Goal: Transaction & Acquisition: Download file/media

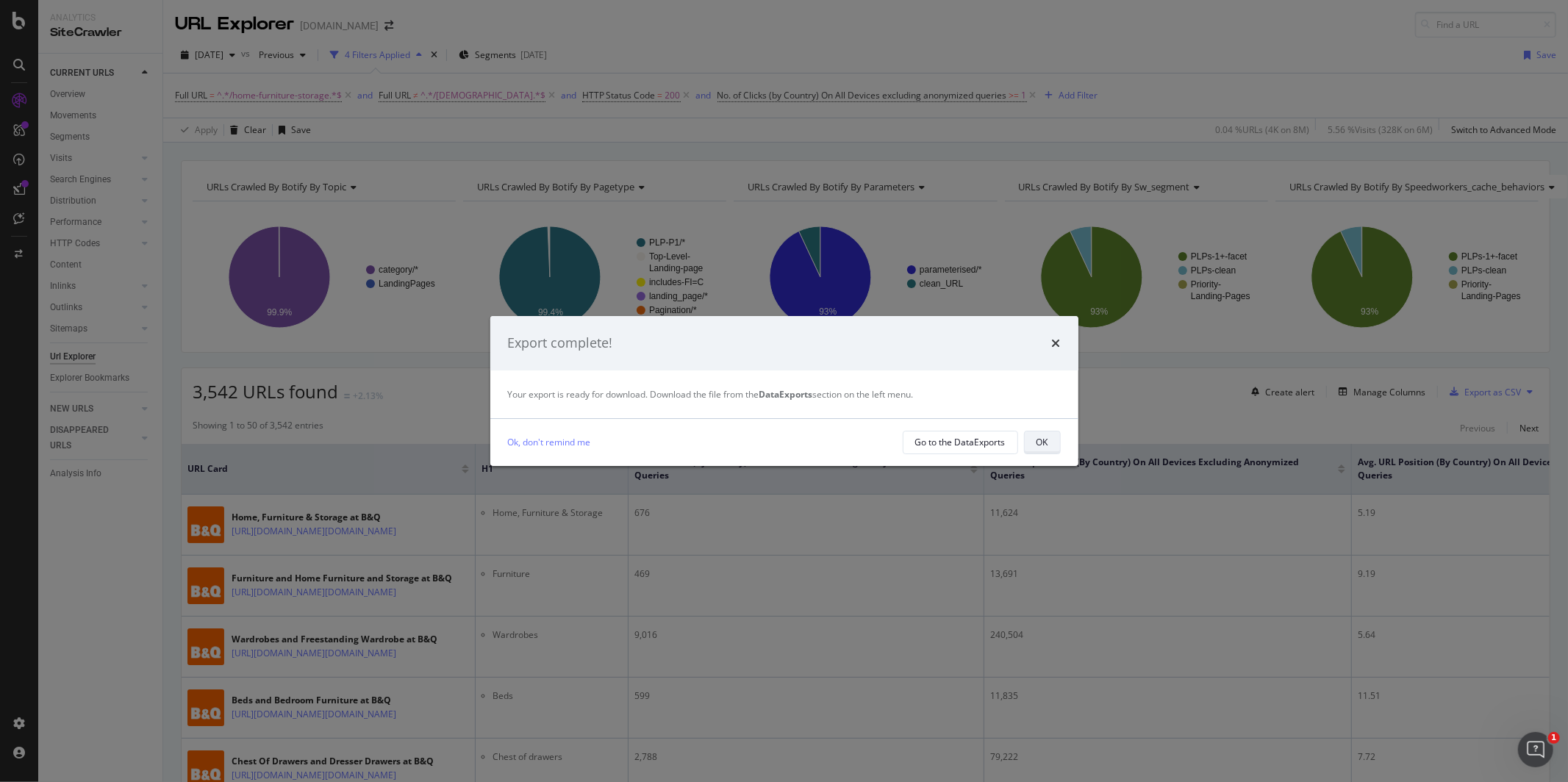
click at [1038, 438] on div "OK" at bounding box center [1042, 442] width 12 height 13
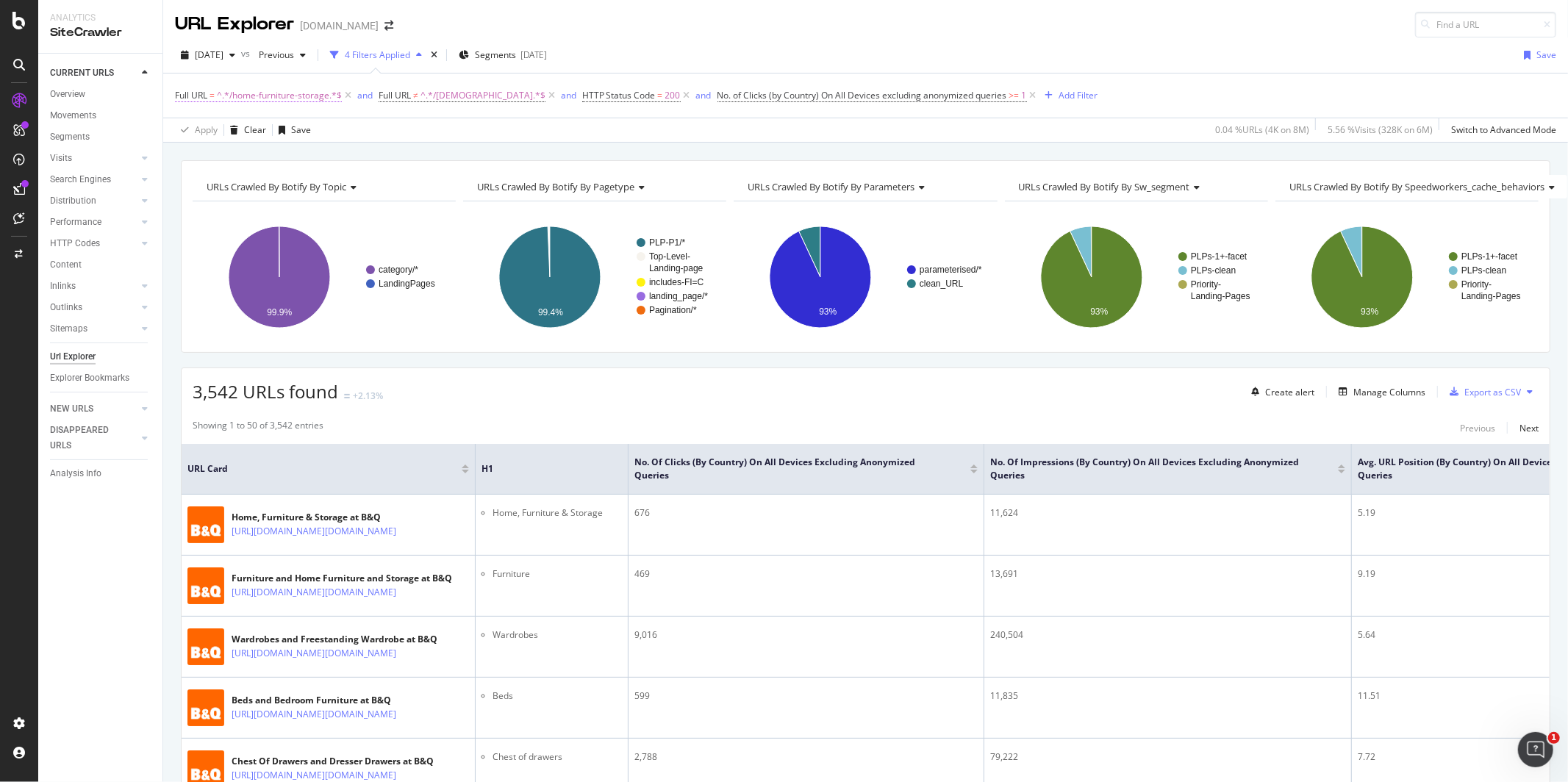
click at [208, 98] on span "Full URL = ^.*/home-furniture-storage.*$" at bounding box center [259, 96] width 167 height 13
click at [372, 131] on div "Apply Clear Save 0.04 % URLs ( 4K on 8M ) 5.56 % Visits ( 328K on 6M ) Switch t…" at bounding box center [865, 129] width 1405 height 24
click at [428, 97] on span "^.*/[DEMOGRAPHIC_DATA].*$" at bounding box center [483, 96] width 125 height 21
click at [597, 134] on div "Apply Clear Save 0.04 % URLs ( 4K on 8M ) 5.56 % Visits ( 328K on 6M ) Switch t…" at bounding box center [865, 129] width 1405 height 24
click at [1456, 396] on icon "button" at bounding box center [1453, 391] width 9 height 9
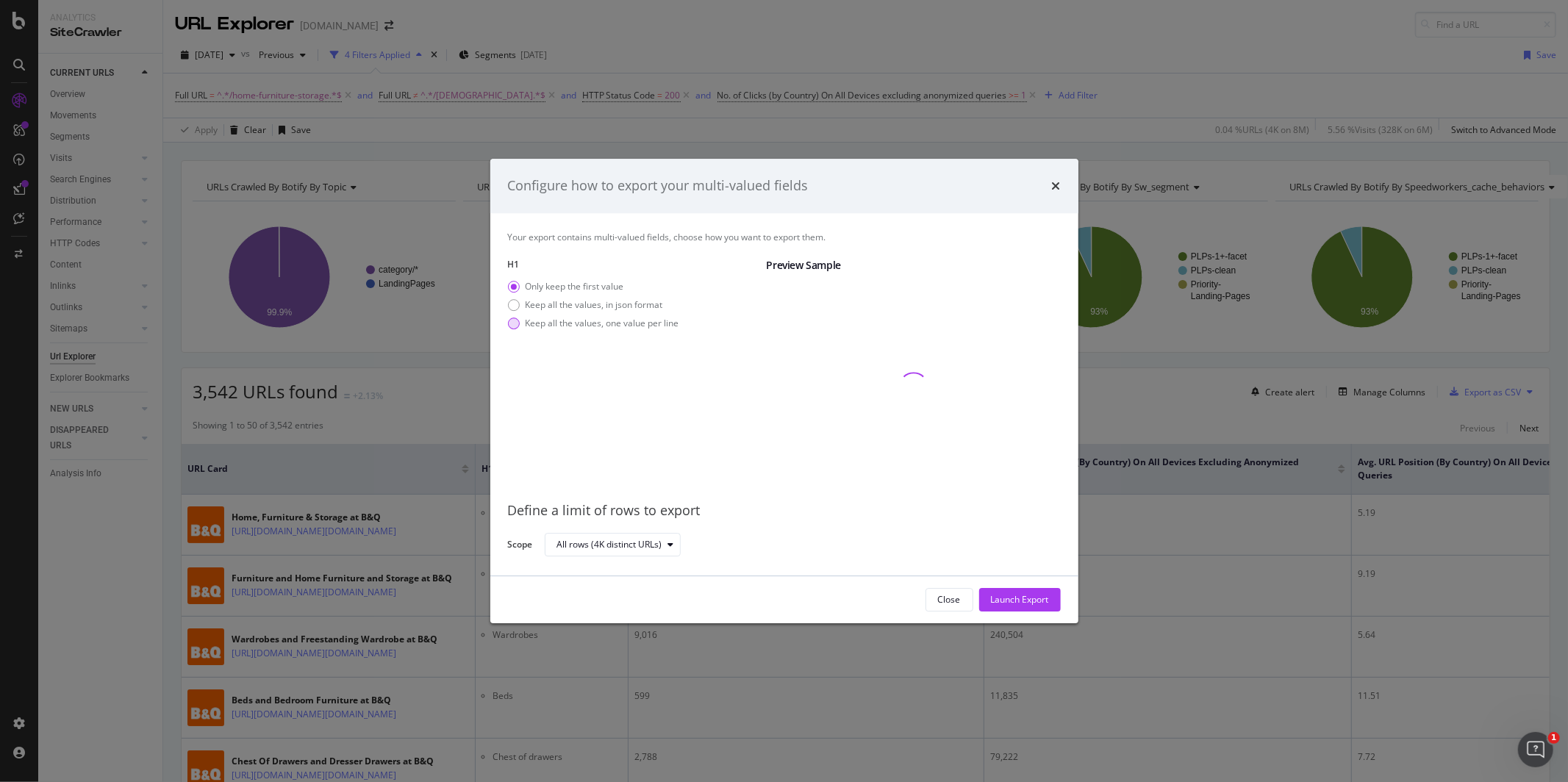
click at [557, 327] on div "Keep all the values, one value per line" at bounding box center [602, 323] width 153 height 13
click at [1033, 605] on div "Launch Export" at bounding box center [1019, 599] width 58 height 13
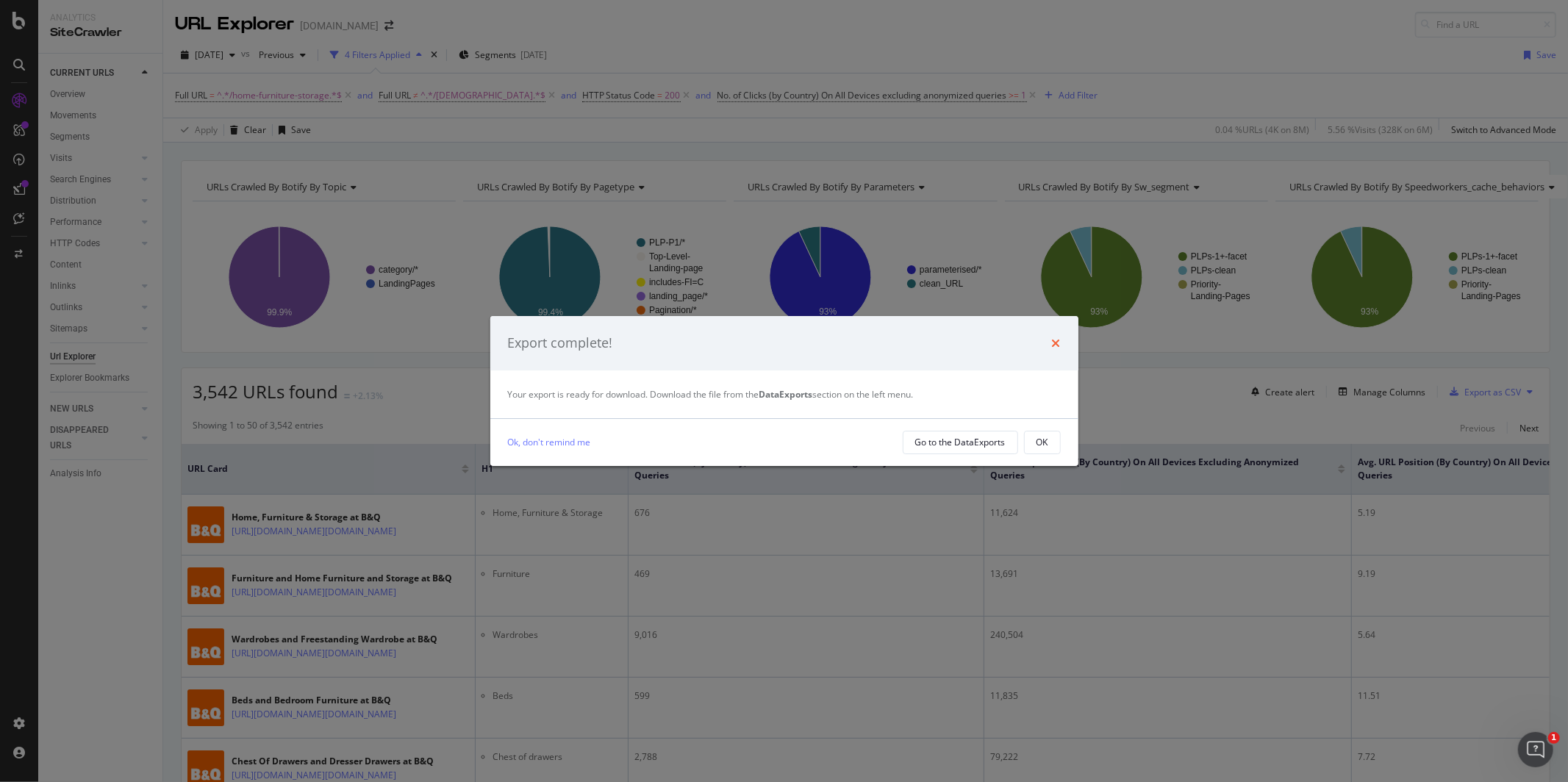
click at [1056, 343] on icon "times" at bounding box center [1056, 343] width 9 height 12
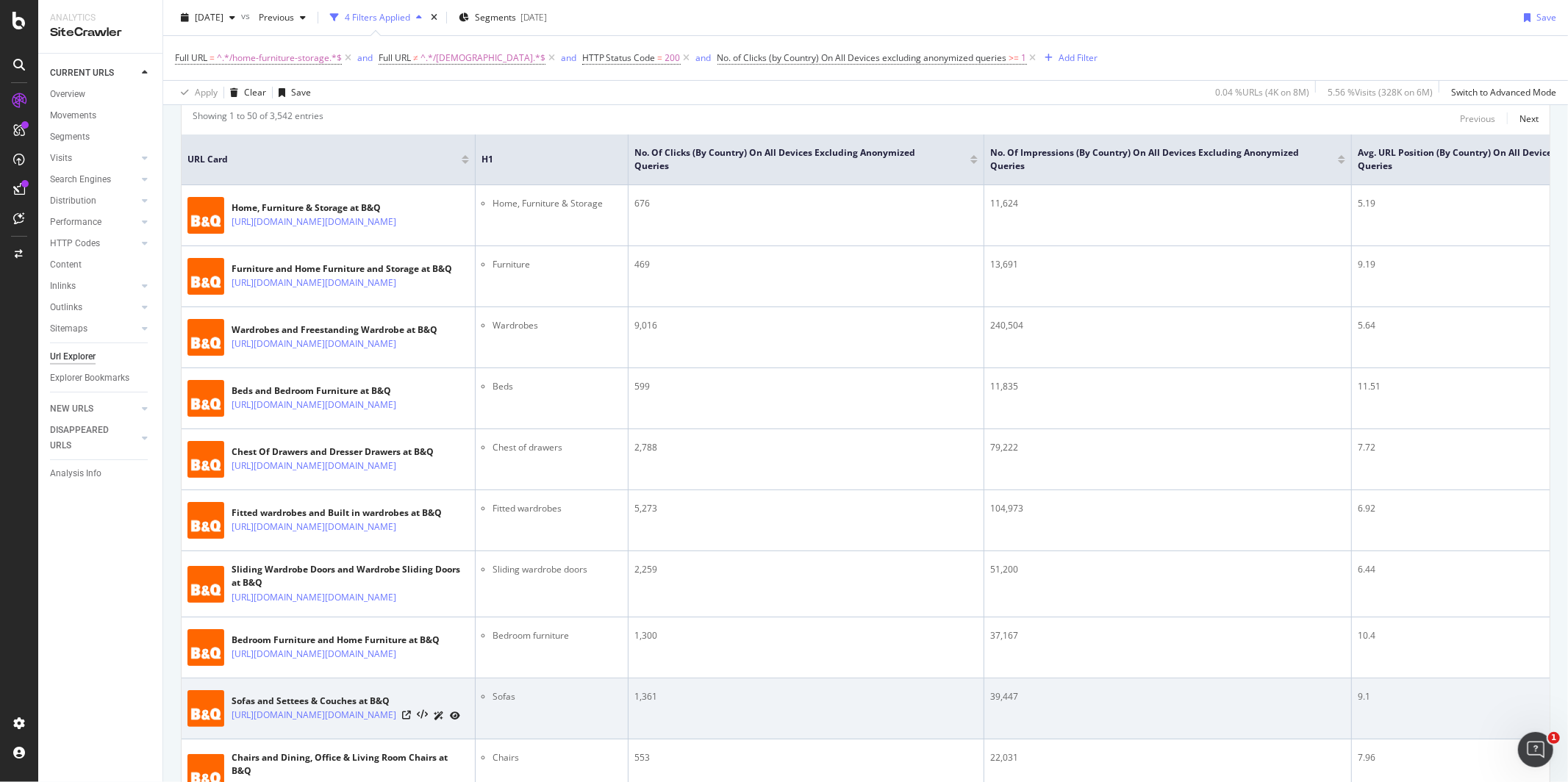
scroll to position [299, 0]
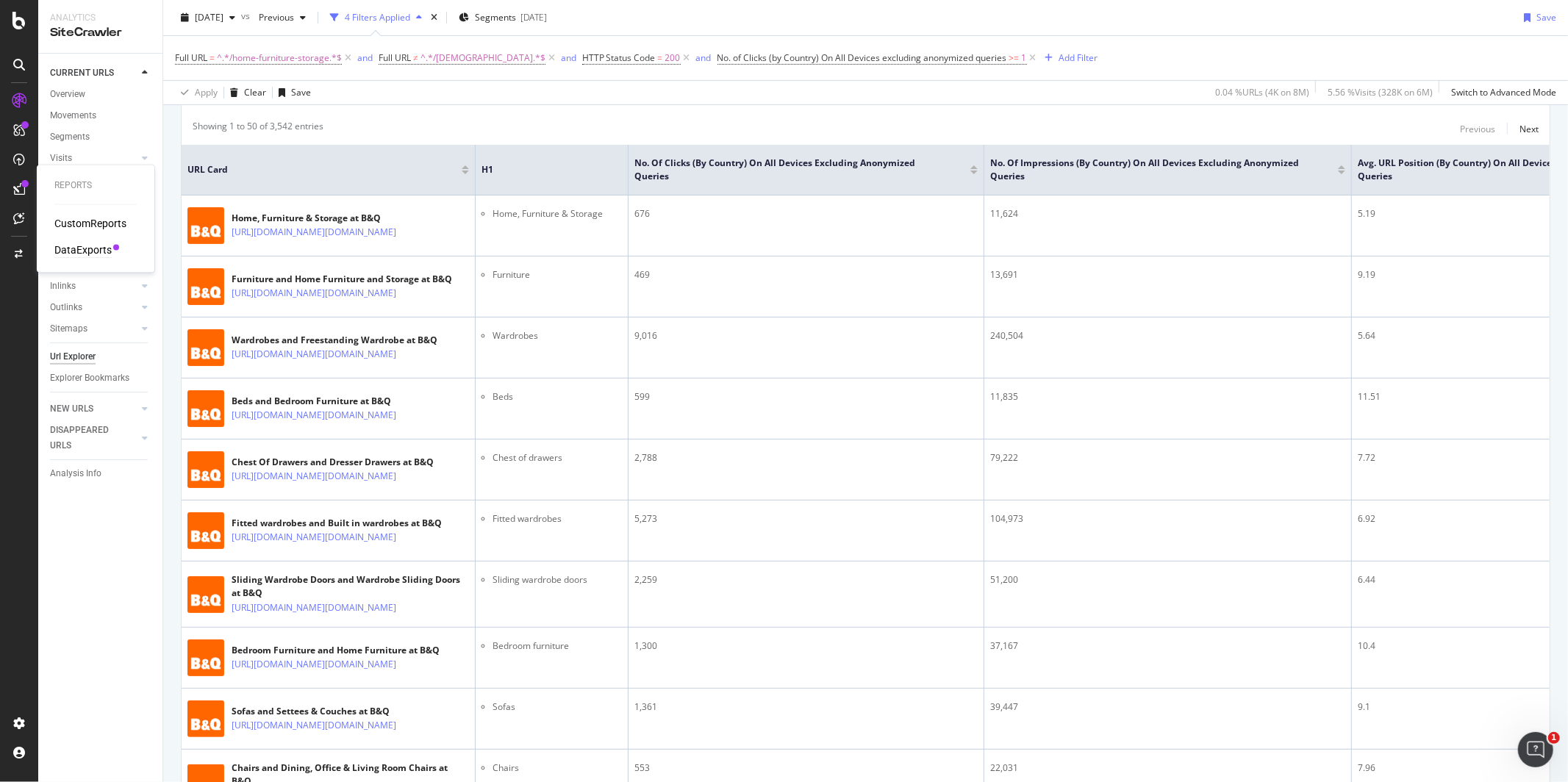
click at [71, 255] on div "DataExports" at bounding box center [83, 250] width 57 height 14
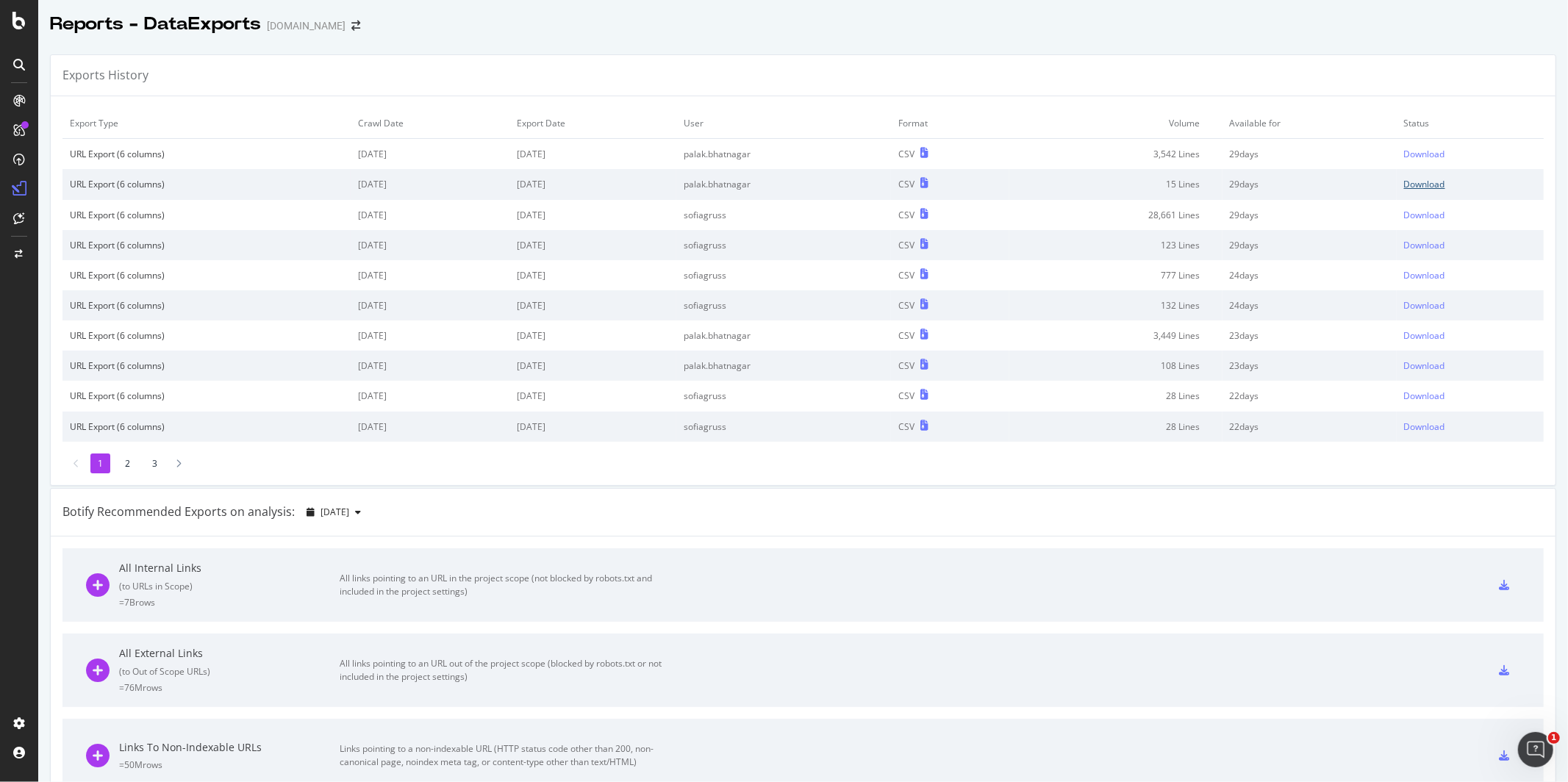
click at [1440, 185] on div "Download" at bounding box center [1424, 184] width 41 height 13
click at [1428, 155] on div "Download" at bounding box center [1424, 154] width 41 height 13
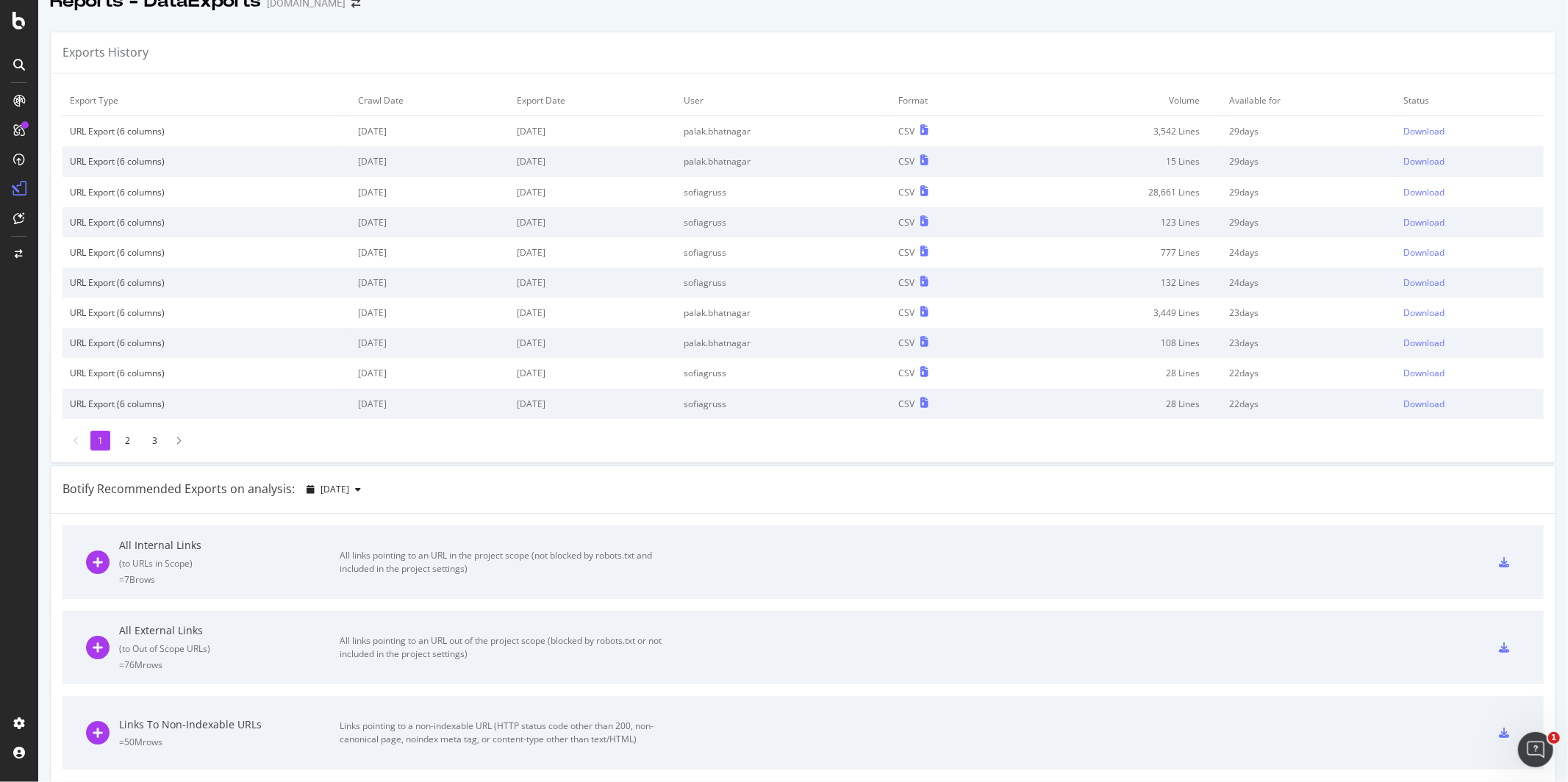
scroll to position [24, 0]
